Goal: Task Accomplishment & Management: Manage account settings

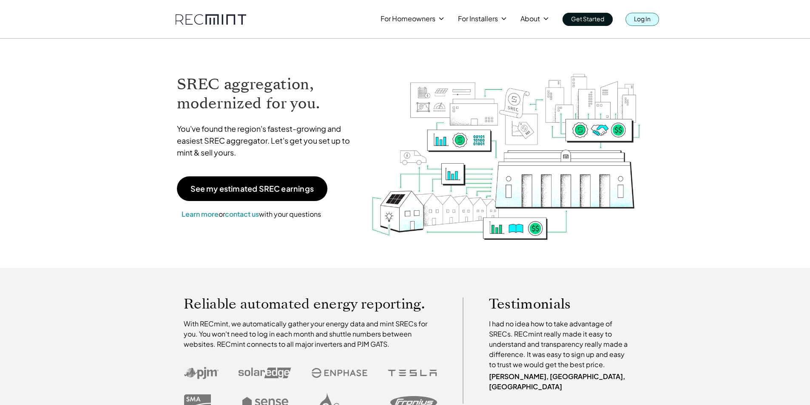
click at [647, 26] on div "For Homeowners For Installers About Get Started Log In" at bounding box center [405, 19] width 810 height 39
click at [644, 23] on p "Log In" at bounding box center [642, 19] width 17 height 12
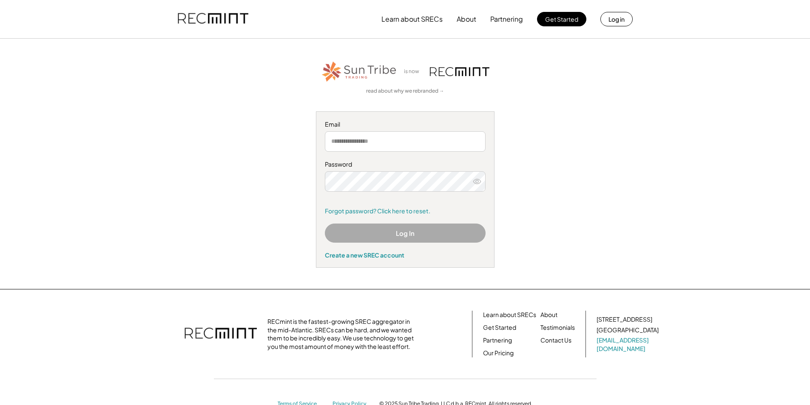
click at [398, 142] on input "email" at bounding box center [405, 141] width 161 height 20
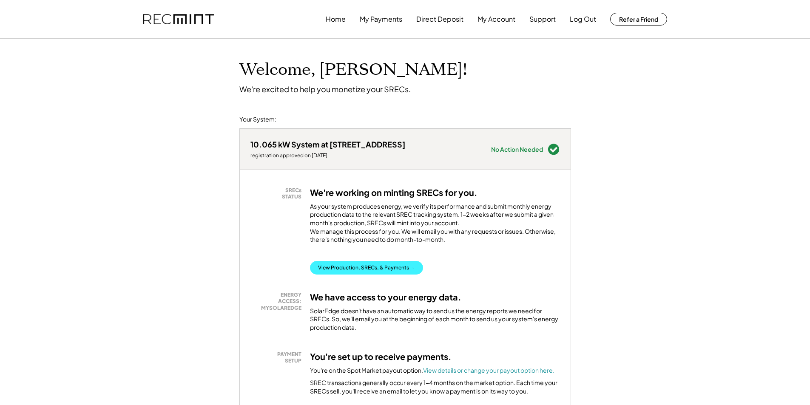
click at [396, 275] on button "View Production, SRECs, & Payments →" at bounding box center [366, 268] width 113 height 14
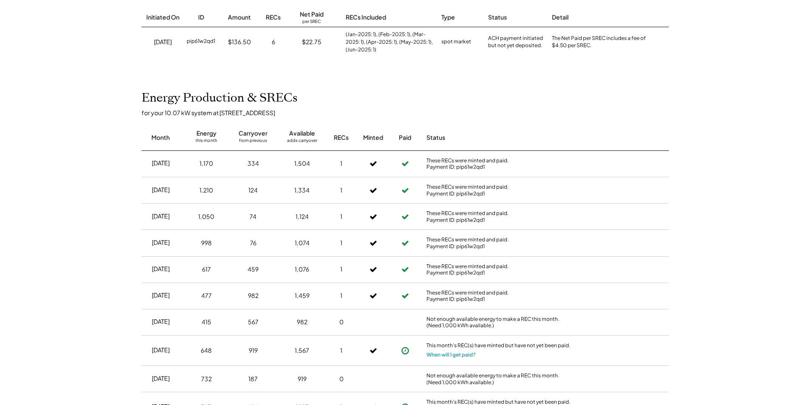
scroll to position [170, 0]
